Goal: Transaction & Acquisition: Purchase product/service

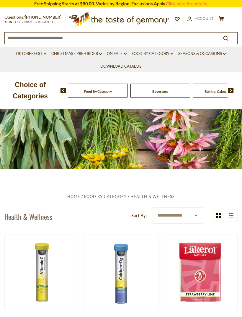
click at [106, 90] on div "Beverages" at bounding box center [98, 91] width 60 height 14
click at [232, 88] on img at bounding box center [231, 90] width 6 height 5
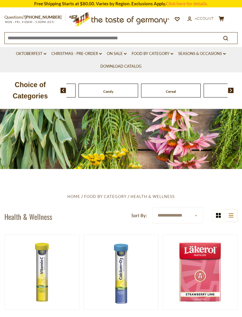
click at [233, 89] on img at bounding box center [231, 90] width 6 height 5
click at [233, 88] on img at bounding box center [231, 90] width 6 height 5
click at [233, 89] on img at bounding box center [231, 90] width 6 height 5
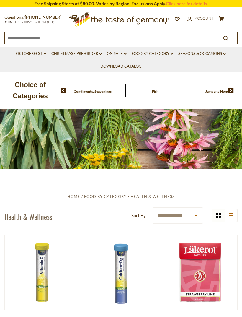
click at [234, 88] on div "Food By Category Beverages Baking, Cakes, Desserts Breads Candy Cereal Cookies …" at bounding box center [152, 90] width 182 height 14
click at [231, 90] on img at bounding box center [231, 90] width 6 height 5
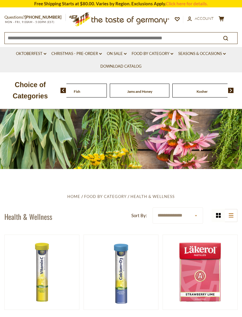
click at [233, 88] on img at bounding box center [231, 90] width 6 height 5
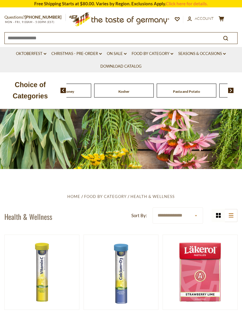
click at [234, 89] on img at bounding box center [231, 90] width 6 height 5
click at [234, 88] on img at bounding box center [231, 90] width 6 height 5
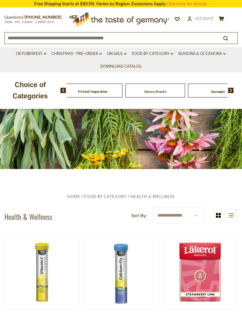
click at [233, 90] on img at bounding box center [231, 90] width 6 height 5
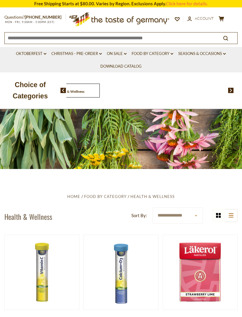
click at [85, 92] on span "Health & Wellness" at bounding box center [70, 91] width 29 height 4
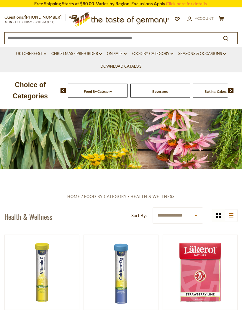
click at [169, 51] on link "Food By Category dropdown_arrow" at bounding box center [153, 54] width 42 height 7
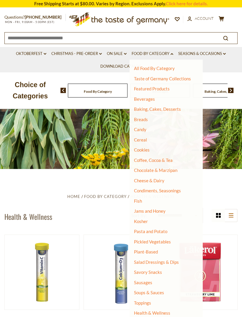
click at [147, 280] on link "Sausages" at bounding box center [143, 282] width 18 height 5
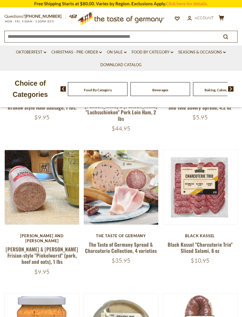
scroll to position [228, 0]
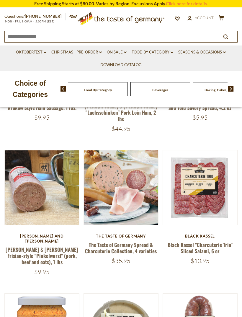
click at [126, 98] on button "Quick View" at bounding box center [121, 91] width 40 height 13
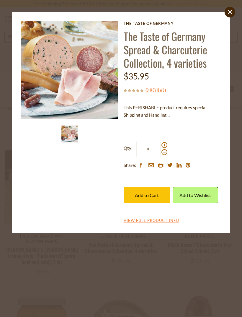
click at [167, 219] on link "View Full Product Info" at bounding box center [152, 220] width 56 height 5
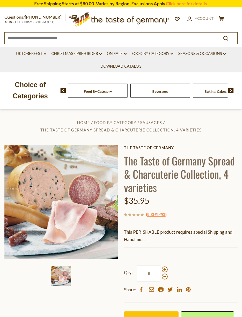
click at [168, 168] on h1 "The Taste of Germany Spread & Charcuterie Collection, 4 varieties" at bounding box center [181, 174] width 114 height 40
click at [100, 203] on img at bounding box center [61, 202] width 114 height 114
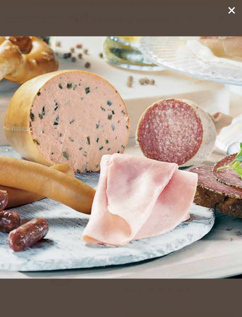
click at [234, 11] on icon at bounding box center [232, 10] width 9 height 9
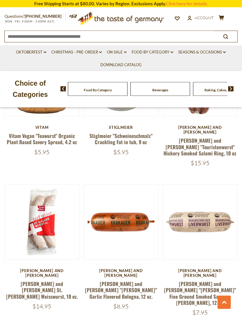
scroll to position [480, 0]
click at [204, 132] on button "Quick View" at bounding box center [200, 125] width 40 height 13
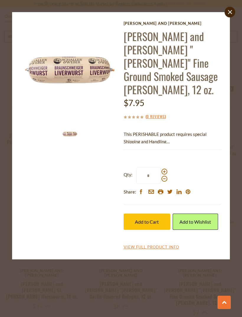
click at [161, 245] on link "View Full Product Info" at bounding box center [152, 247] width 56 height 5
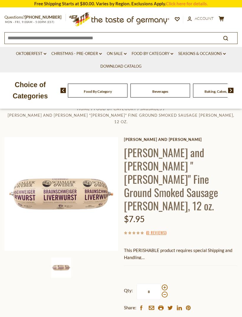
scroll to position [14, 0]
click at [88, 187] on img at bounding box center [61, 194] width 114 height 114
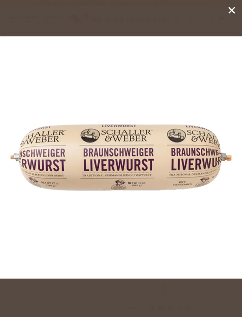
click at [232, 10] on line at bounding box center [232, 10] width 6 height 6
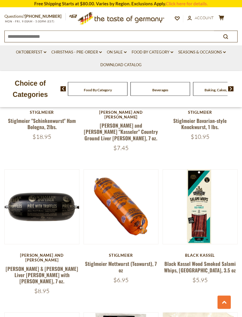
scroll to position [788, 0]
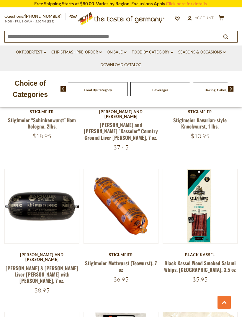
click at [140, 259] on link "Stiglmeier Mettwurst (Teawurst), 7 oz" at bounding box center [121, 266] width 72 height 14
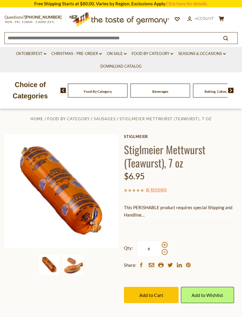
scroll to position [5, 0]
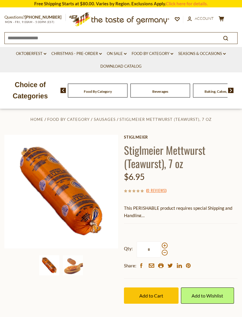
click at [81, 197] on img at bounding box center [61, 192] width 114 height 114
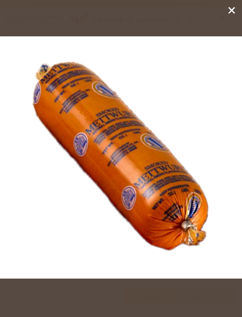
click at [232, 12] on icon at bounding box center [232, 10] width 9 height 9
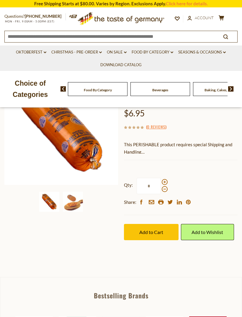
scroll to position [0, 0]
